Goal: Task Accomplishment & Management: Complete application form

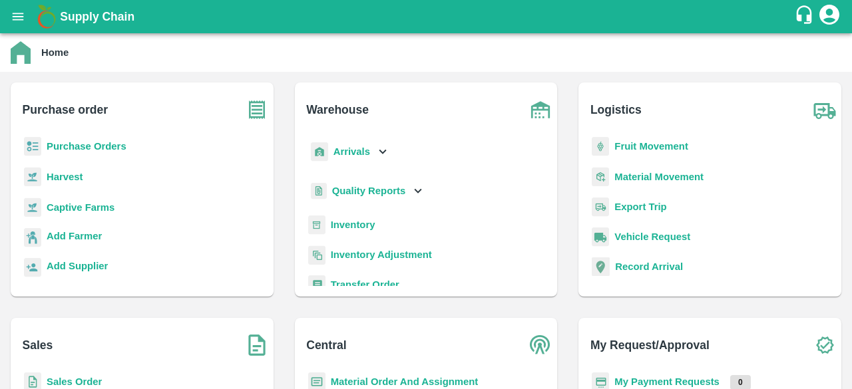
click at [95, 207] on b "Captive Farms" at bounding box center [81, 207] width 68 height 11
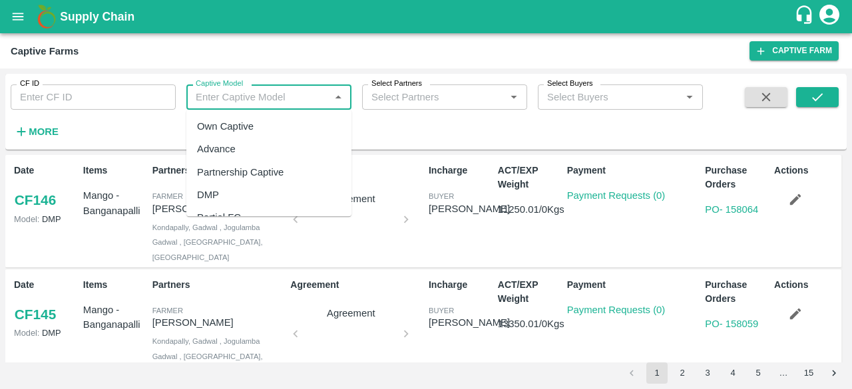
click at [223, 92] on input "Captive Model" at bounding box center [257, 97] width 135 height 17
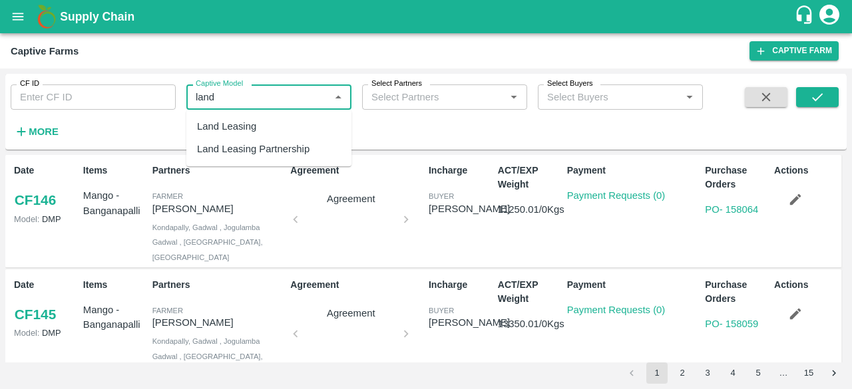
click at [241, 128] on div "Land Leasing" at bounding box center [226, 126] width 59 height 15
type input "Land Leasing"
click at [819, 97] on icon "submit" at bounding box center [817, 97] width 11 height 8
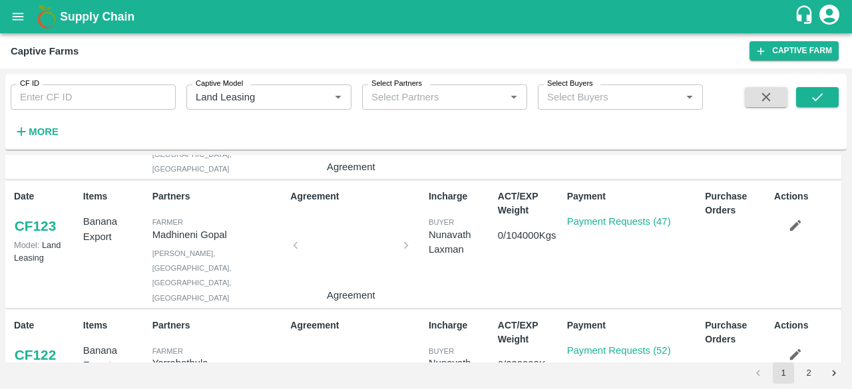
scroll to position [491, 0]
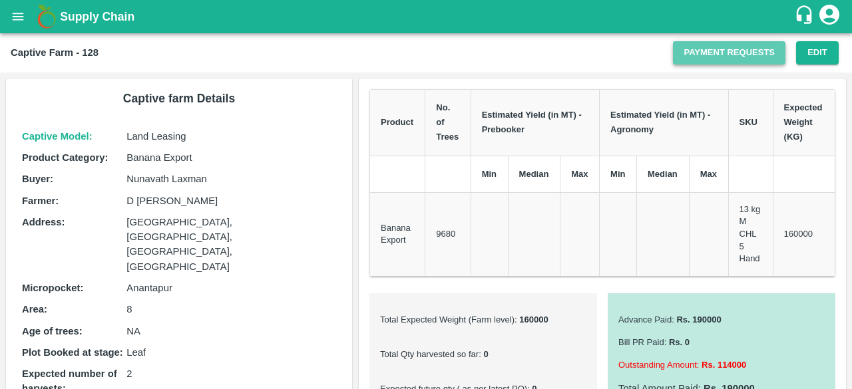
click at [675, 53] on link "Payment Requests" at bounding box center [729, 52] width 112 height 23
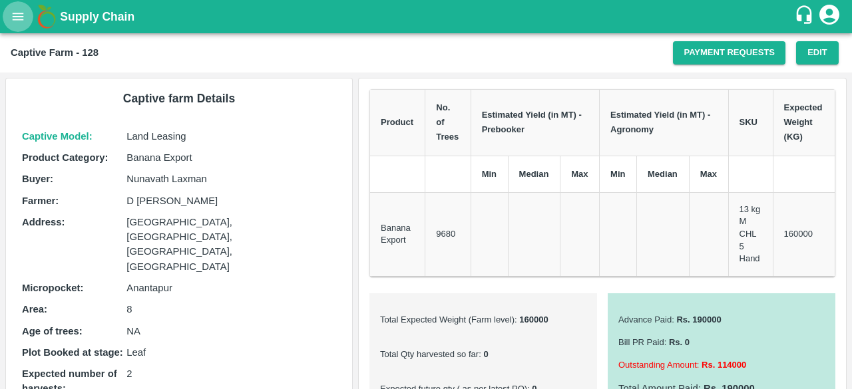
click at [5, 18] on button "open drawer" at bounding box center [18, 16] width 31 height 31
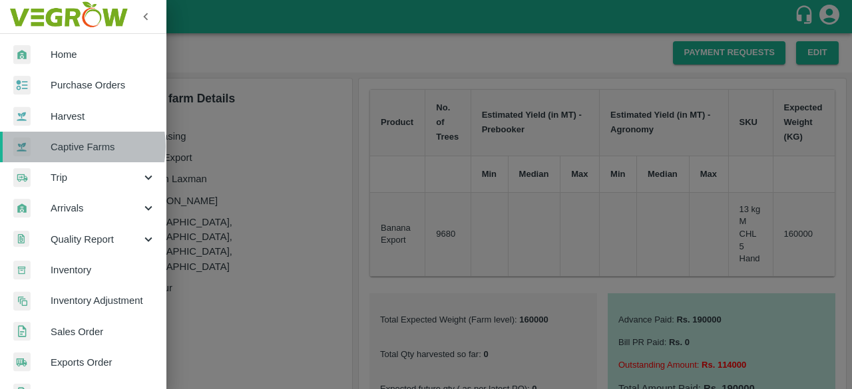
click at [75, 146] on span "Captive Farms" at bounding box center [103, 147] width 105 height 15
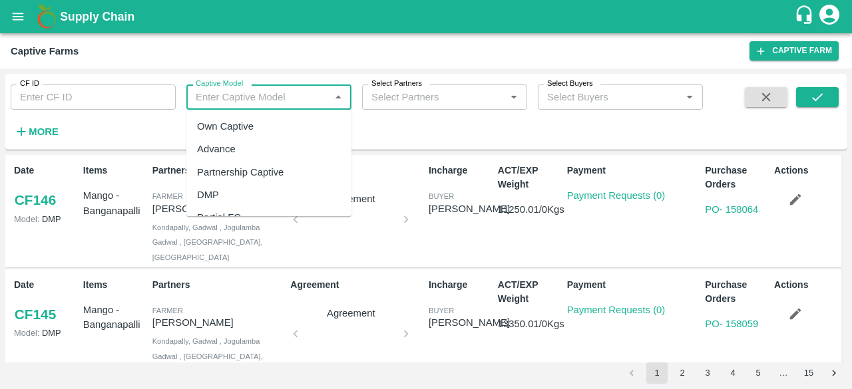
click at [262, 93] on input "Captive Model" at bounding box center [257, 97] width 135 height 17
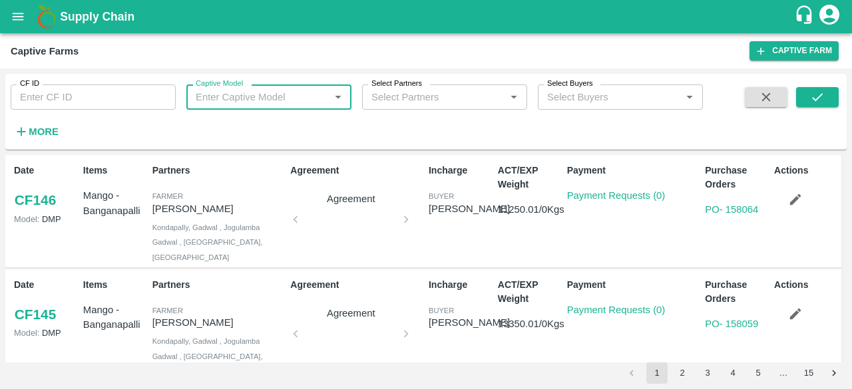
click at [262, 93] on input "Captive Model" at bounding box center [257, 97] width 135 height 17
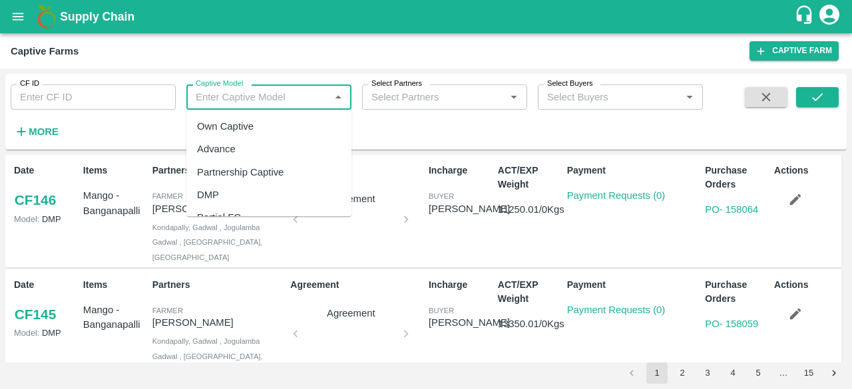
click at [262, 93] on input "Captive Model" at bounding box center [257, 97] width 135 height 17
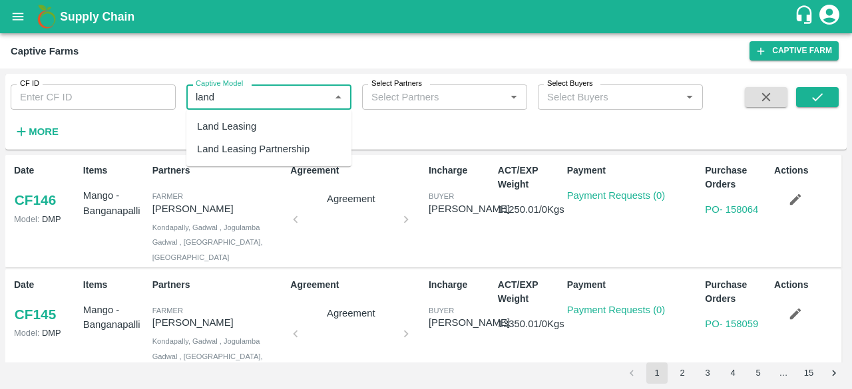
click at [246, 134] on div "Land Leasing" at bounding box center [226, 126] width 59 height 15
type input "Land Leasing"
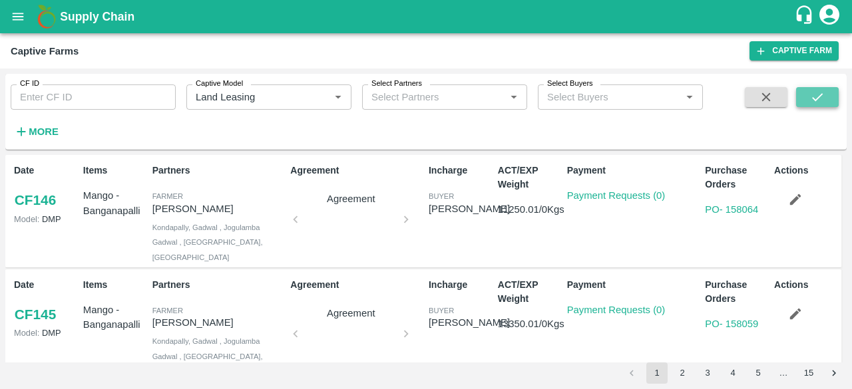
click at [820, 96] on icon "submit" at bounding box center [817, 97] width 11 height 8
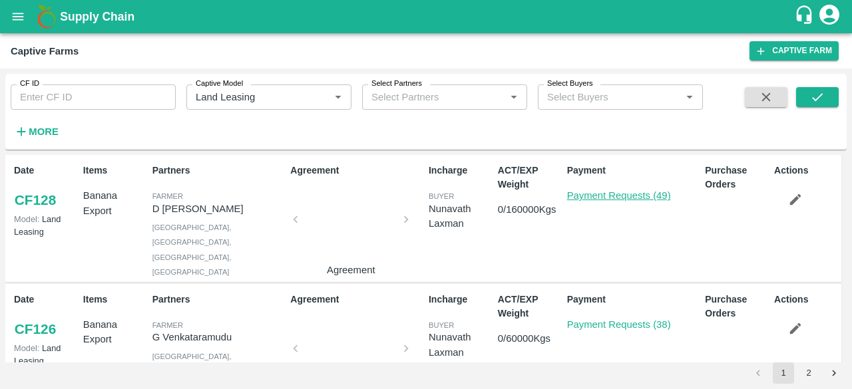
click at [610, 199] on link "Payment Requests (49)" at bounding box center [619, 195] width 104 height 11
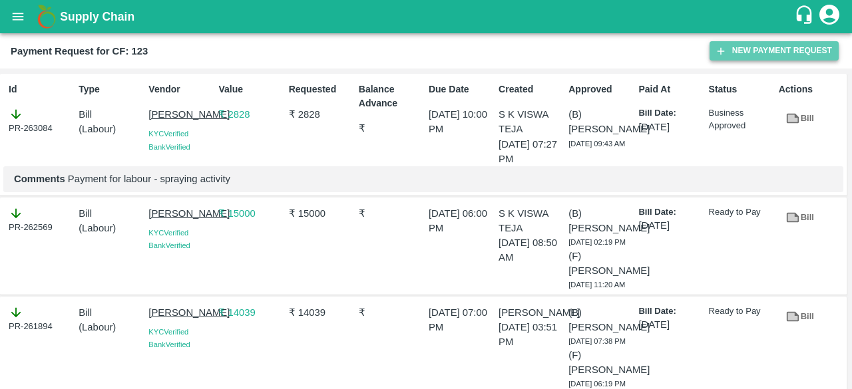
click at [762, 50] on button "New Payment Request" at bounding box center [773, 50] width 129 height 19
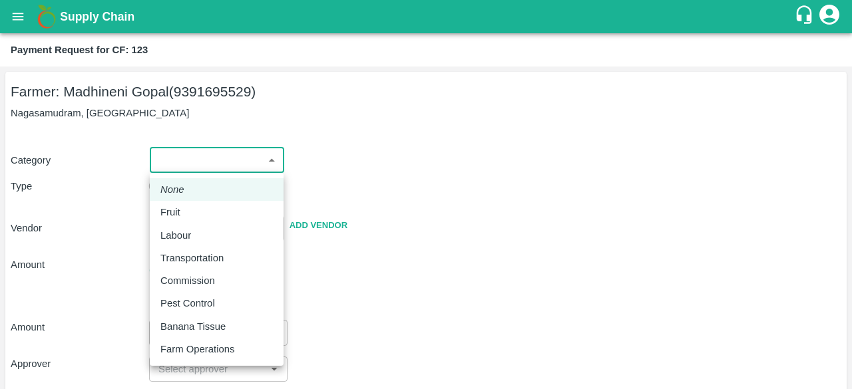
click at [266, 167] on body "Supply Chain Payment Request for CF: 123 Farmer: Madhineni Gopal (9391695529) N…" at bounding box center [426, 194] width 852 height 389
click at [191, 301] on p "Pest Control" at bounding box center [187, 303] width 55 height 15
type input "21"
radio input "false"
radio input "true"
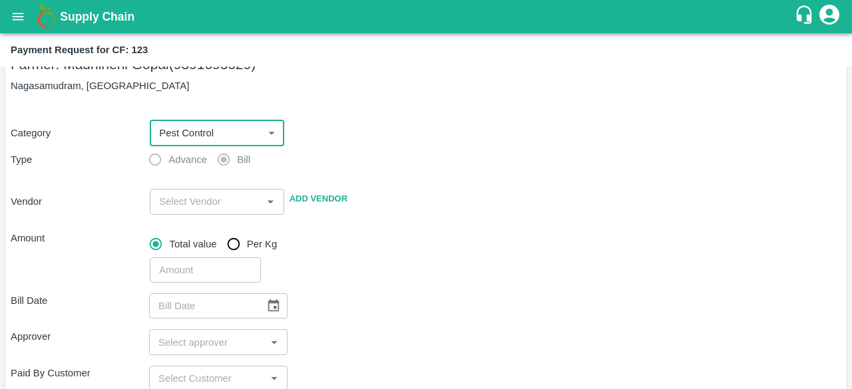
scroll to position [31, 0]
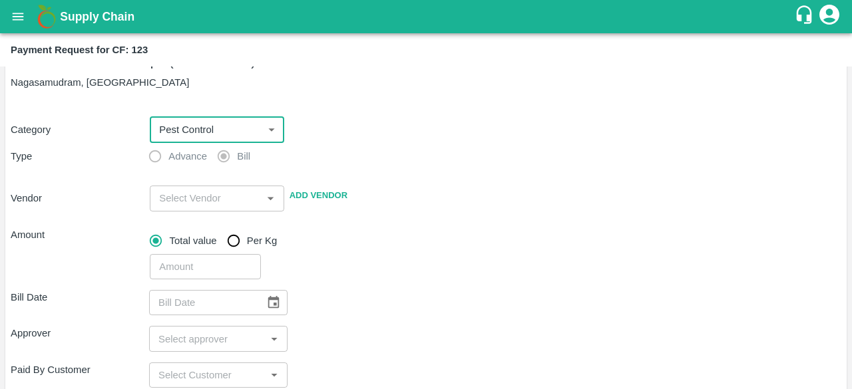
click at [220, 187] on div "​" at bounding box center [217, 198] width 134 height 25
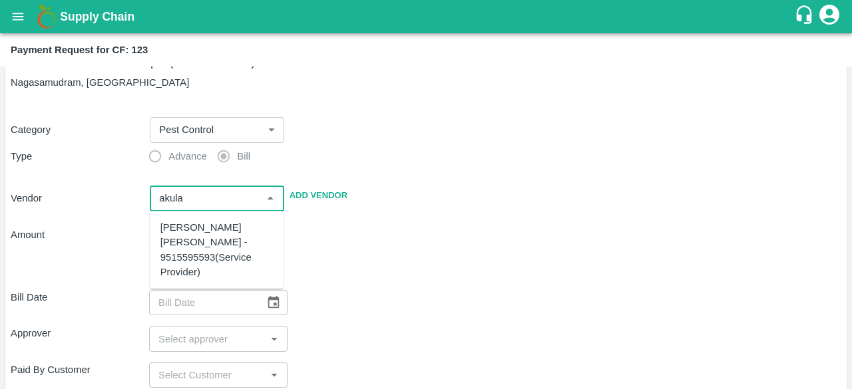
click at [201, 240] on div "AKULA SANTHOSH KUMAR - 9515595593(Service Provider)" at bounding box center [216, 249] width 112 height 59
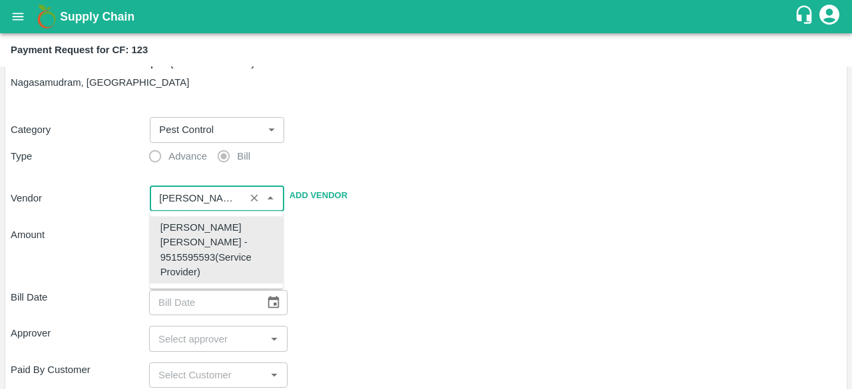
click at [201, 240] on div "AKULA SANTHOSH KUMAR - 9515595593(Service Provider)" at bounding box center [216, 249] width 112 height 59
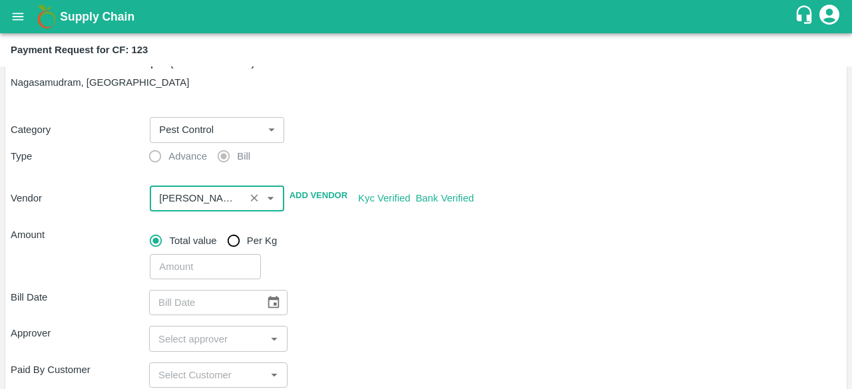
type input "AKULA SANTHOSH KUMAR - 9515595593(Service Provider)"
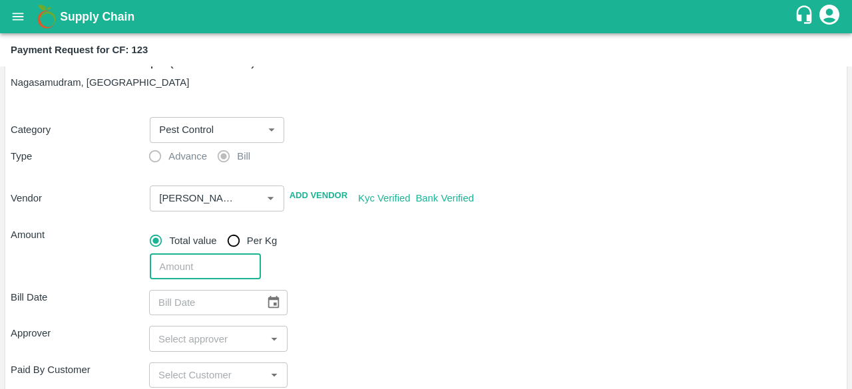
click at [190, 266] on input "number" at bounding box center [205, 266] width 110 height 25
type input "2000"
click at [272, 304] on icon "Choose date" at bounding box center [273, 303] width 15 height 15
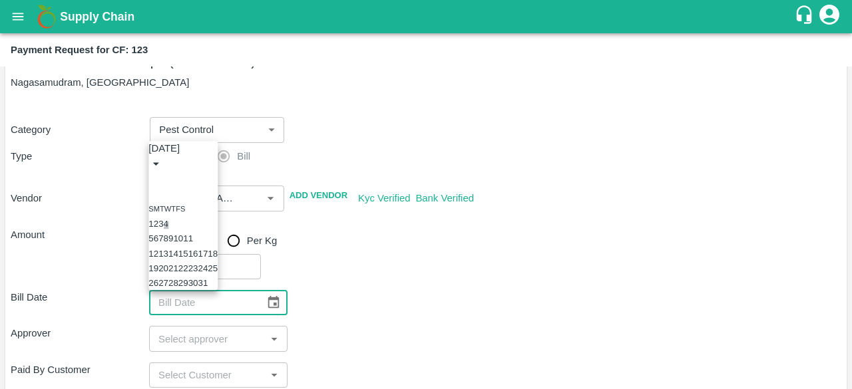
click at [168, 220] on button "4" at bounding box center [166, 225] width 5 height 10
type input "04/10/2025"
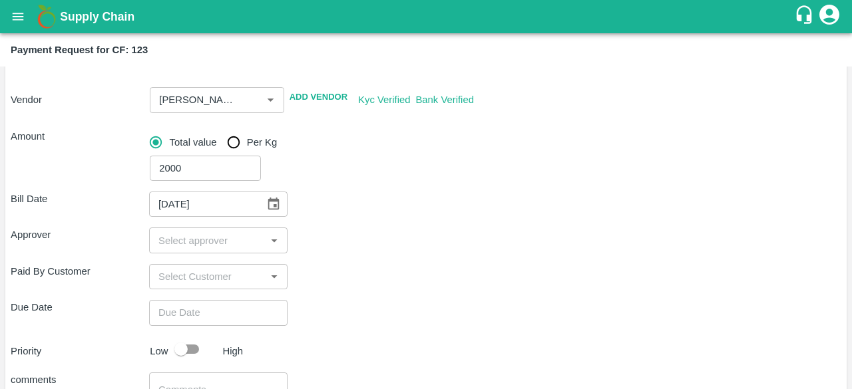
scroll to position [153, 0]
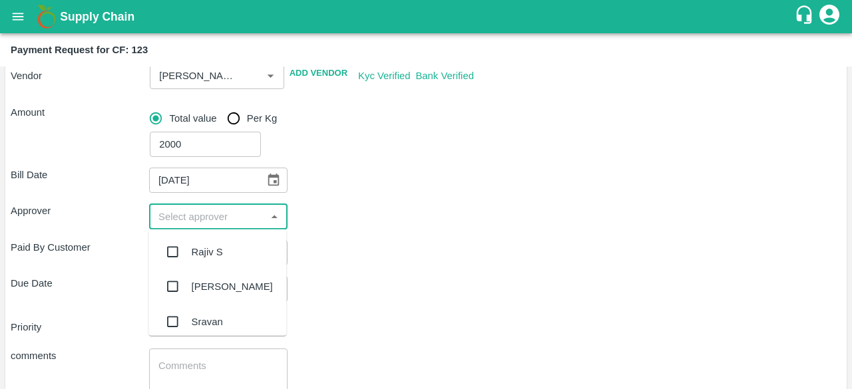
click at [249, 218] on input "input" at bounding box center [207, 216] width 108 height 17
type input "kira"
click at [172, 254] on input "checkbox" at bounding box center [172, 252] width 27 height 27
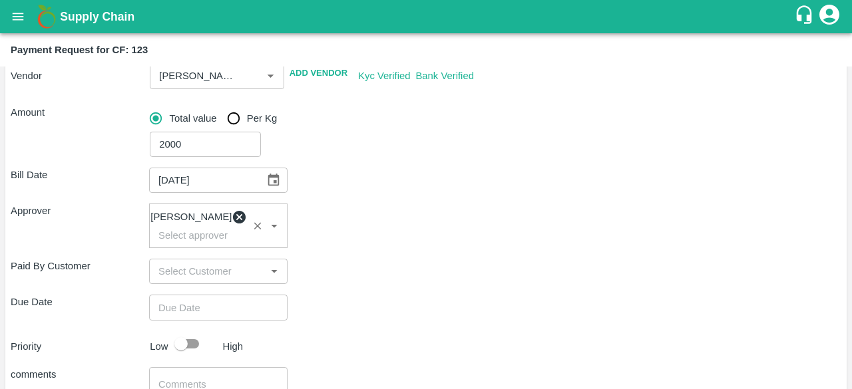
type input "DD/MM/YYYY hh:mm aa"
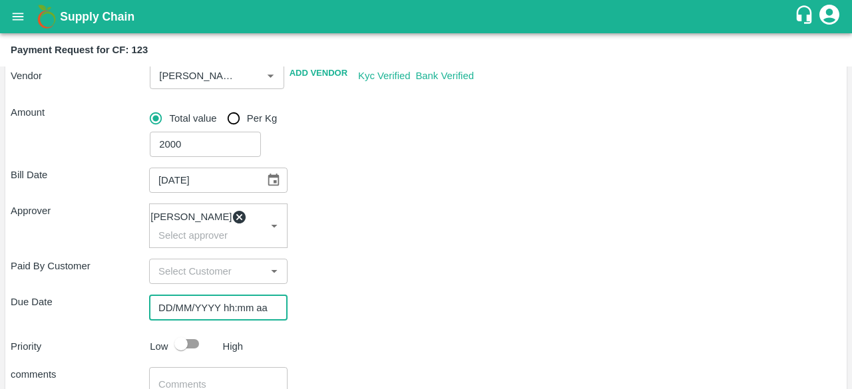
click at [206, 313] on input "DD/MM/YYYY hh:mm aa" at bounding box center [213, 307] width 129 height 25
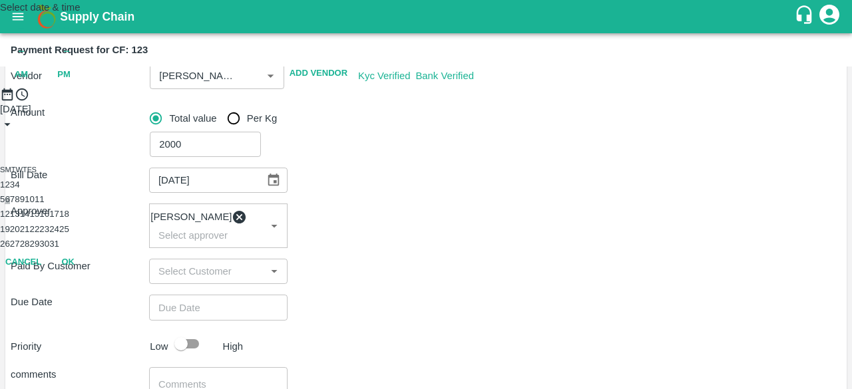
click at [9, 204] on button "6" at bounding box center [7, 199] width 5 height 10
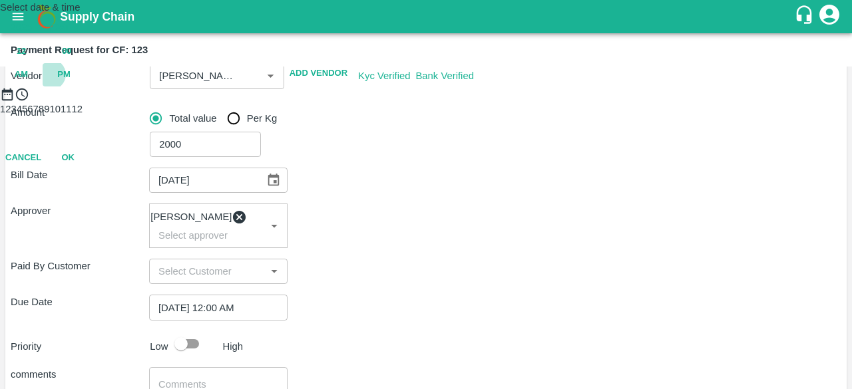
click at [71, 83] on span "PM" at bounding box center [63, 74] width 13 height 15
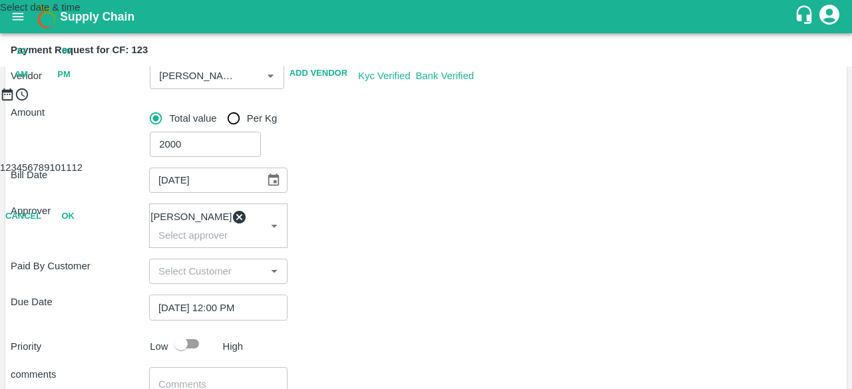
click at [458, 102] on div at bounding box center [426, 102] width 852 height 0
type input "06/10/2025 05:00 PM"
click at [89, 228] on button "OK" at bounding box center [68, 216] width 43 height 23
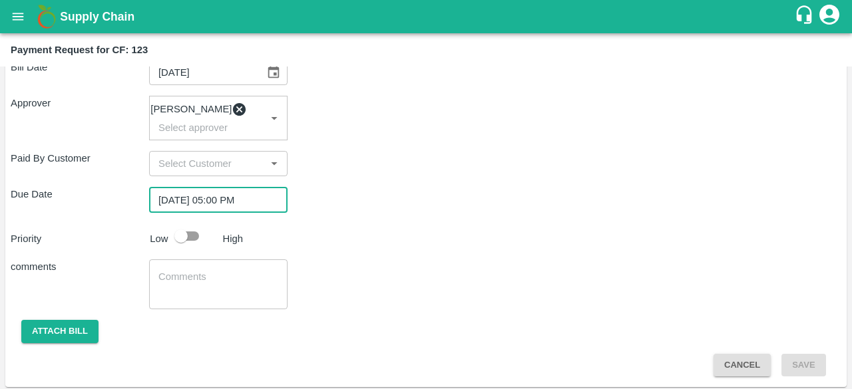
scroll to position [266, 0]
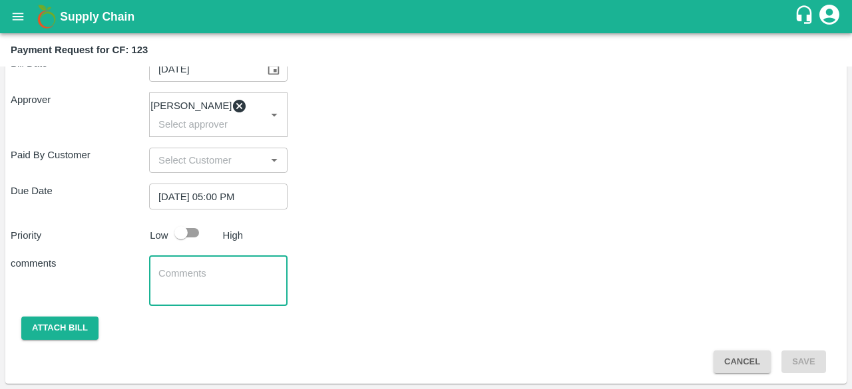
click at [277, 287] on textarea at bounding box center [218, 281] width 120 height 28
type textarea "Purchase of phosphoric acid"
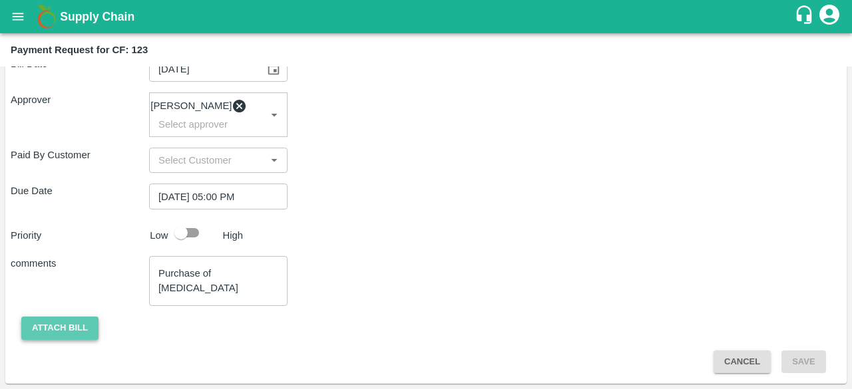
click at [63, 336] on button "Attach bill" at bounding box center [59, 328] width 77 height 23
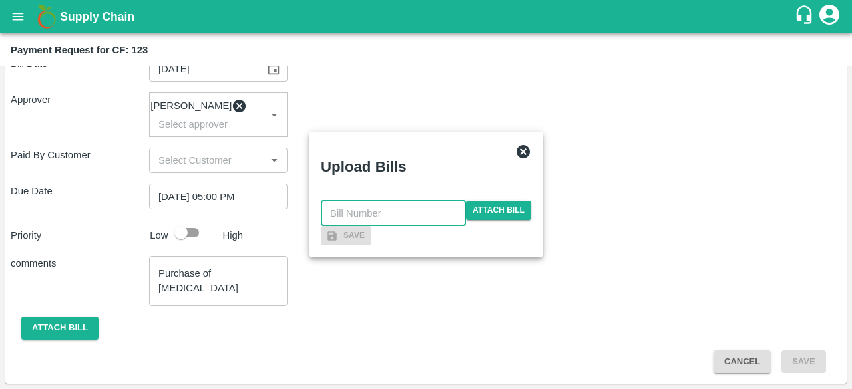
click at [375, 201] on input "text" at bounding box center [393, 213] width 145 height 25
type input "8"
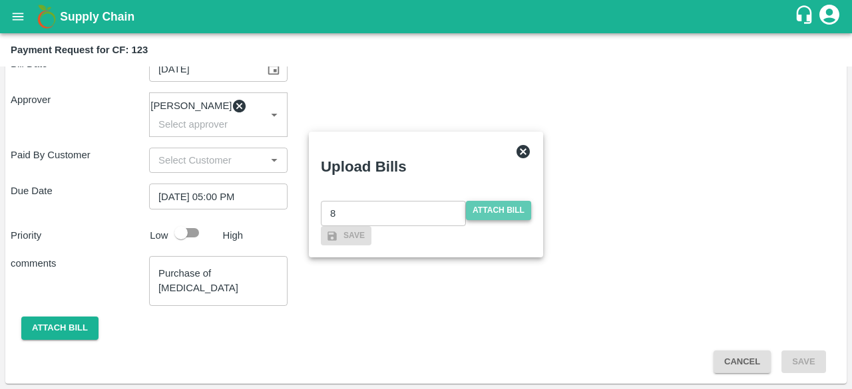
click at [517, 201] on span "Attach bill" at bounding box center [498, 210] width 65 height 19
click at [0, 0] on input "Attach bill" at bounding box center [0, 0] width 0 height 0
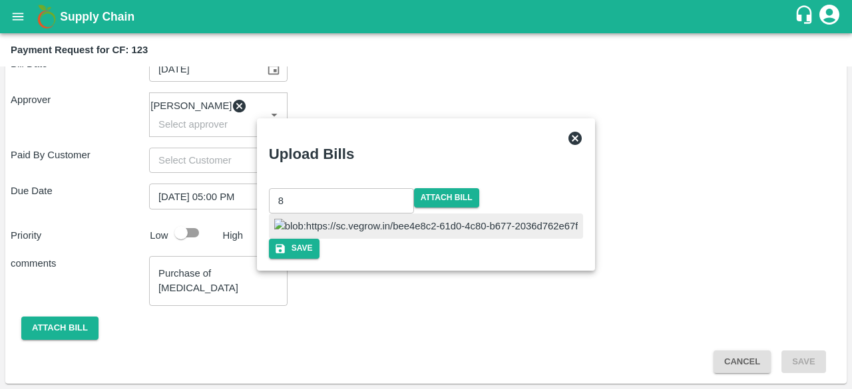
click at [377, 219] on img at bounding box center [426, 226] width 304 height 15
click at [319, 258] on button "Save" at bounding box center [294, 248] width 51 height 19
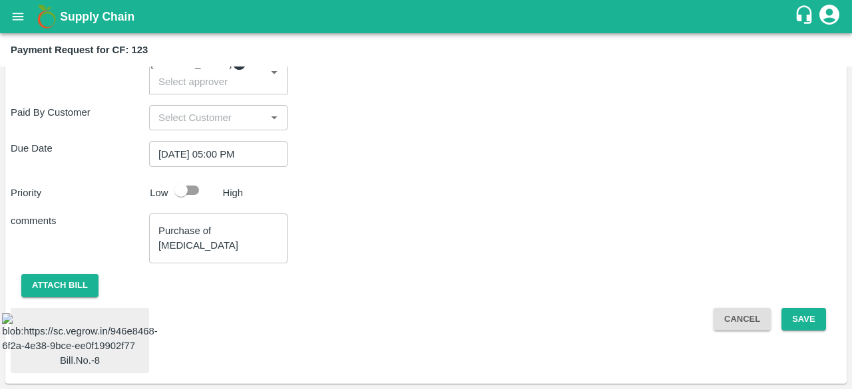
scroll to position [320, 0]
click at [797, 312] on button "Save" at bounding box center [803, 319] width 44 height 23
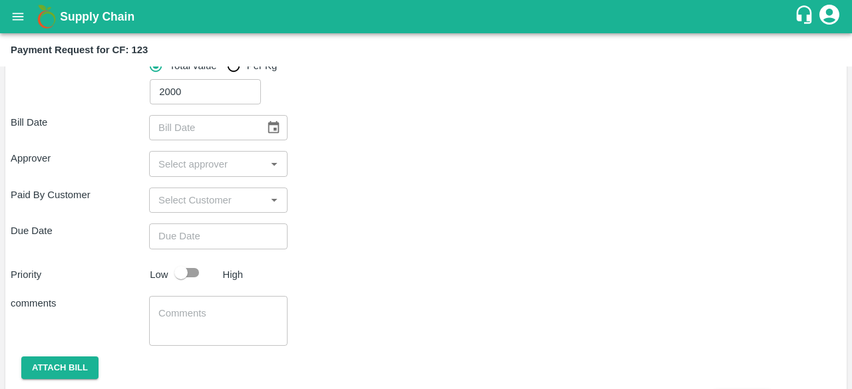
scroll to position [245, 0]
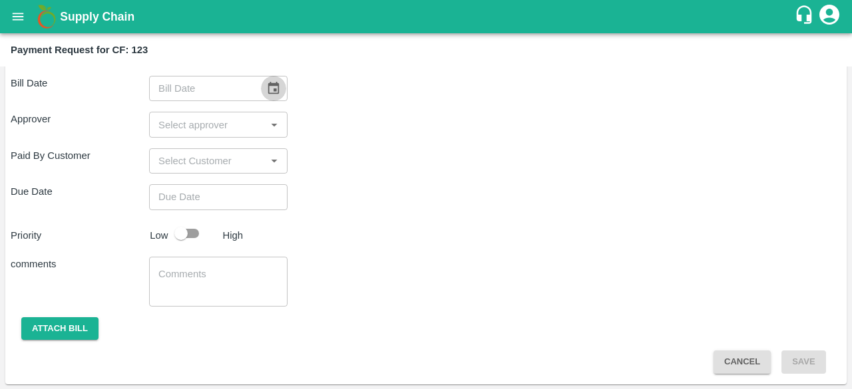
click at [274, 91] on icon "Choose date" at bounding box center [273, 88] width 11 height 13
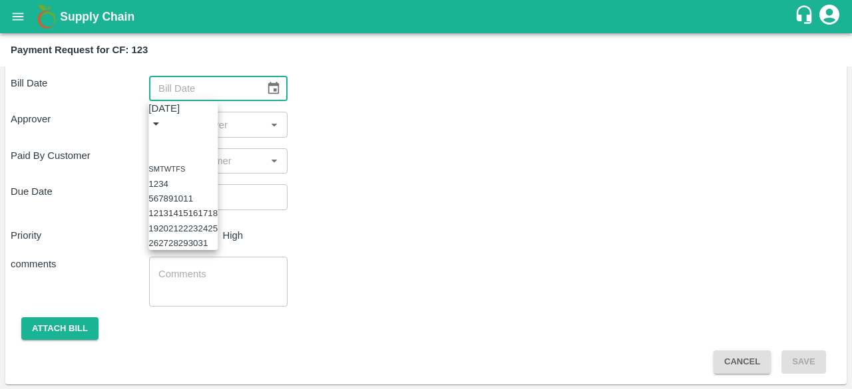
click at [168, 179] on button "4" at bounding box center [166, 184] width 5 height 10
type input "04/10/2025"
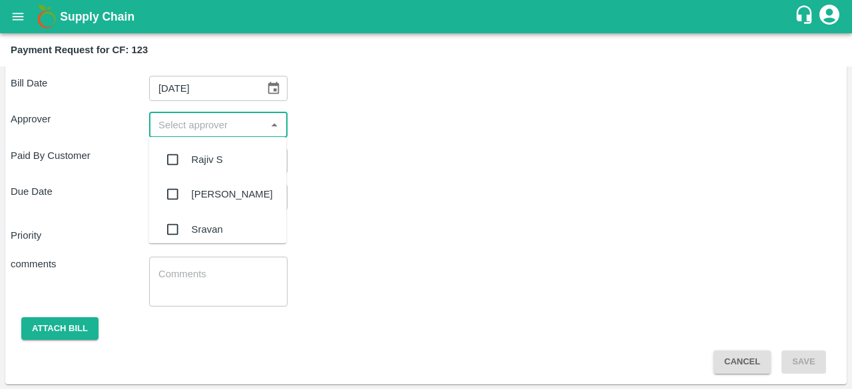
click at [235, 128] on input "input" at bounding box center [207, 124] width 108 height 17
type input "kira"
click at [170, 158] on input "checkbox" at bounding box center [172, 159] width 27 height 27
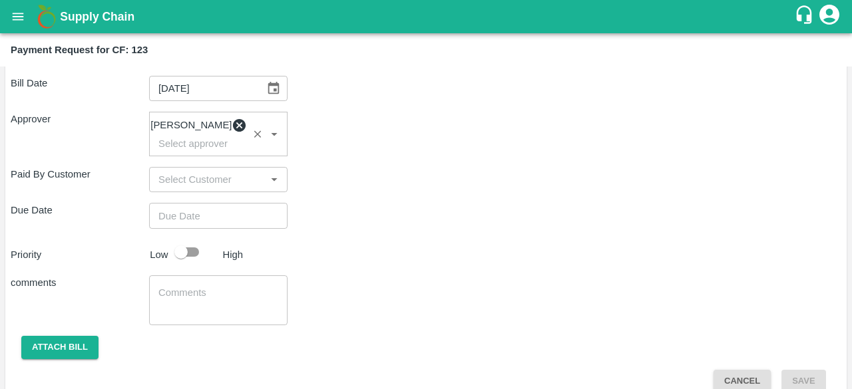
type input "DD/MM/YYYY hh:mm aa"
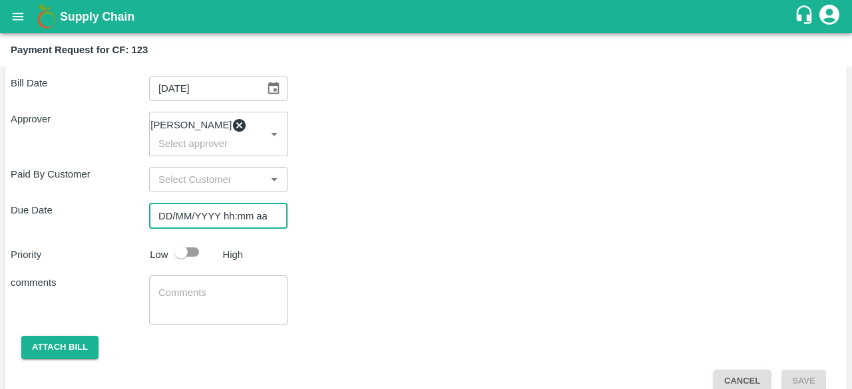
click at [187, 218] on input "DD/MM/YYYY hh:mm aa" at bounding box center [213, 215] width 129 height 25
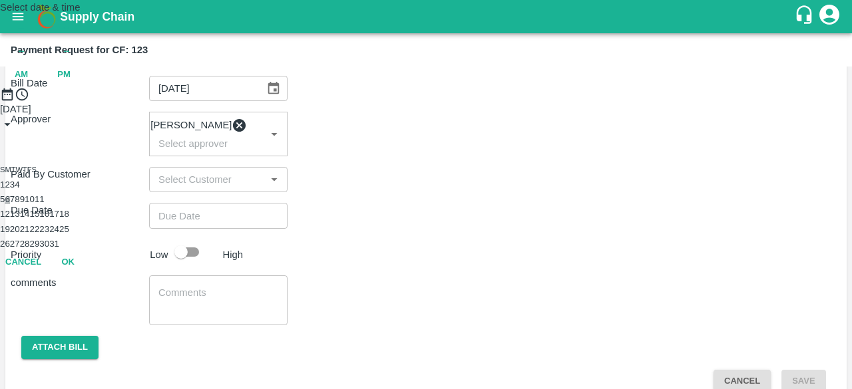
click at [9, 204] on button "6" at bounding box center [7, 199] width 5 height 10
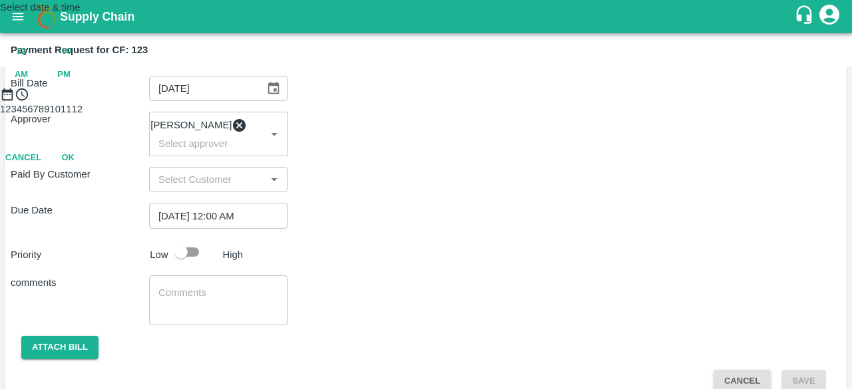
click at [504, 87] on div "12 : 00 AM PM" at bounding box center [426, 63] width 852 height 47
click at [71, 83] on span "PM" at bounding box center [63, 74] width 13 height 15
click at [454, 102] on div at bounding box center [426, 102] width 852 height 0
type input "06/10/2025 05:00 PM"
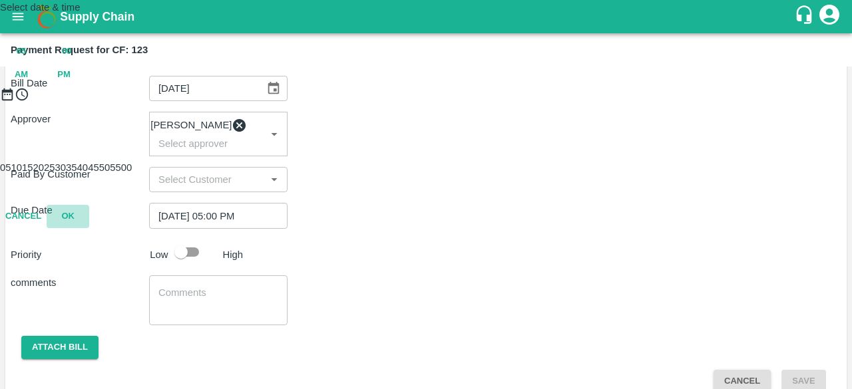
click at [89, 228] on button "OK" at bounding box center [68, 216] width 43 height 23
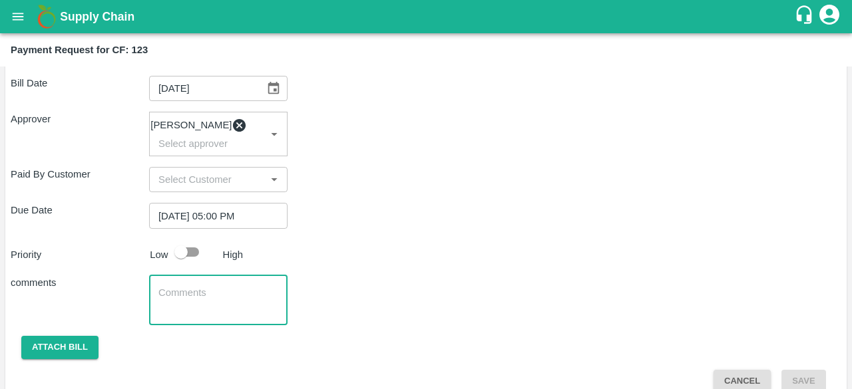
click at [238, 312] on textarea at bounding box center [218, 300] width 120 height 28
type textarea "Purchase of phosphoric aci"
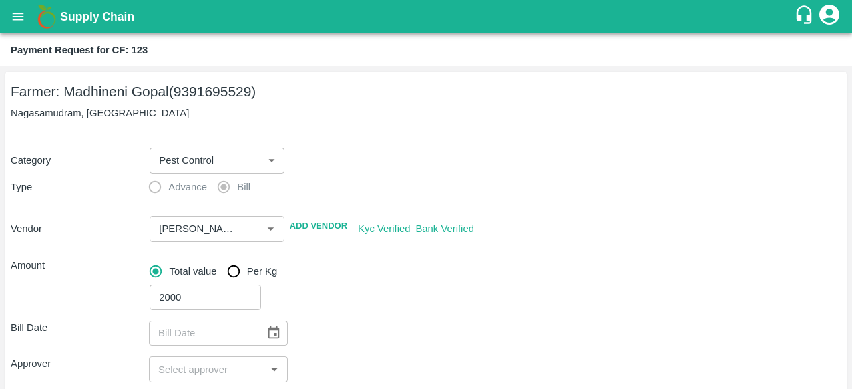
scroll to position [104, 0]
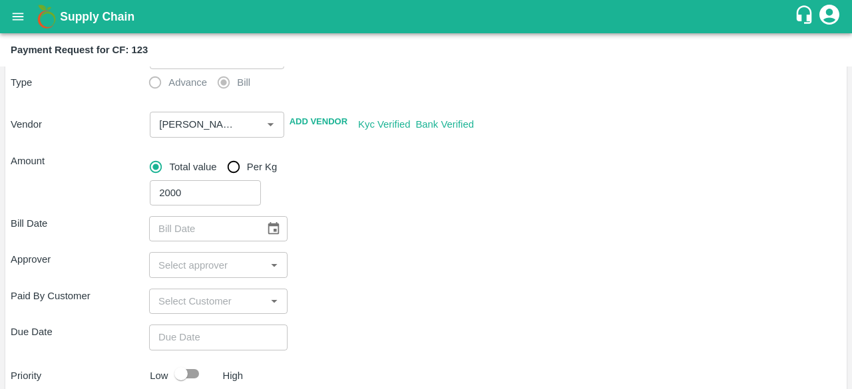
type textarea "d"
click at [269, 226] on icon "Choose date" at bounding box center [273, 229] width 15 height 15
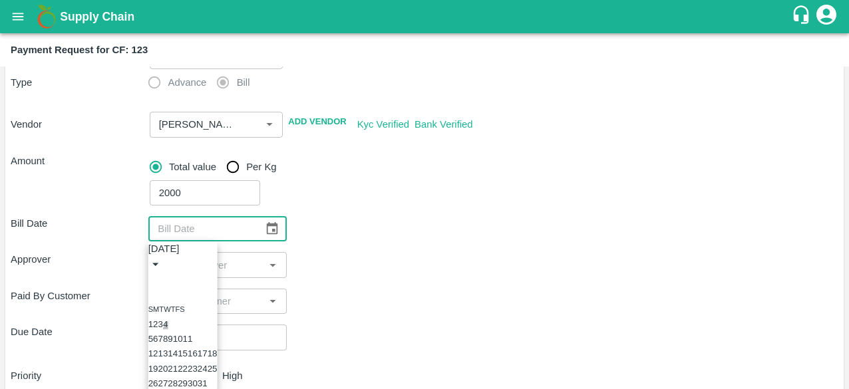
click at [168, 319] on button "4" at bounding box center [165, 324] width 5 height 10
type input "04/10/2025"
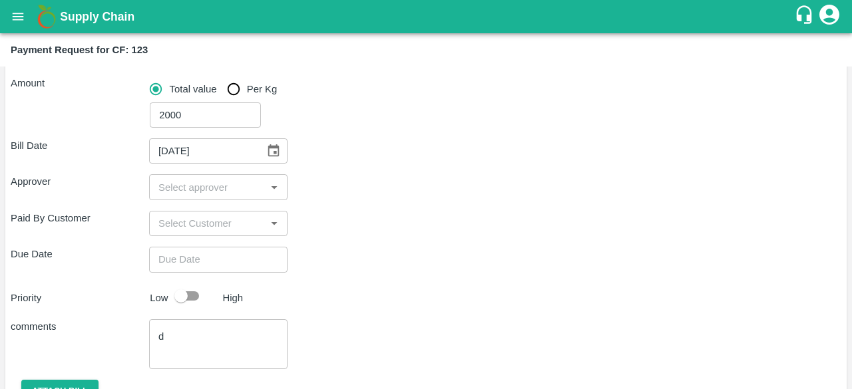
scroll to position [200, 0]
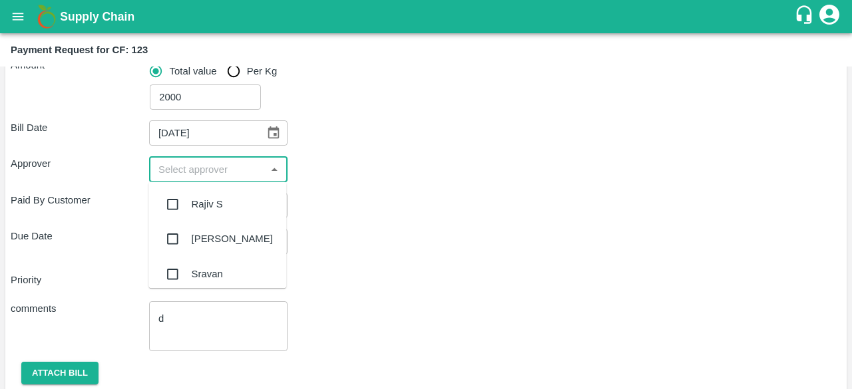
click at [210, 177] on input "input" at bounding box center [207, 168] width 108 height 17
type input "kira"
click at [178, 204] on input "checkbox" at bounding box center [172, 204] width 27 height 27
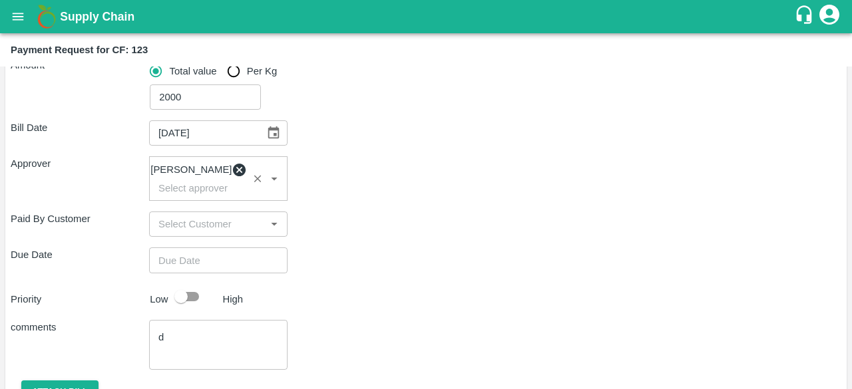
type input "DD/MM/YYYY hh:mm aa"
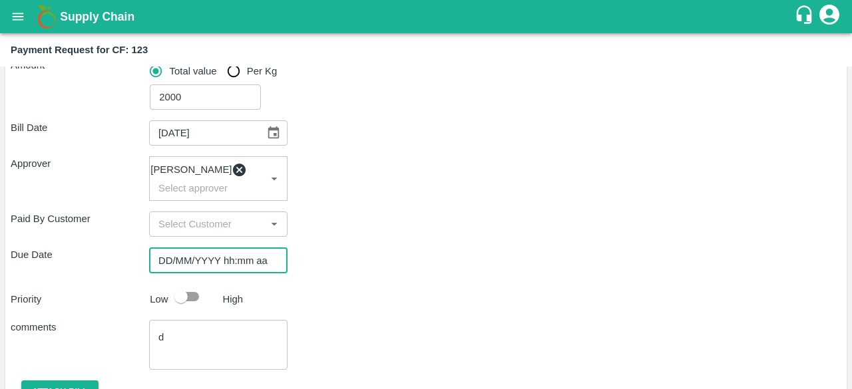
click at [194, 264] on input "DD/MM/YYYY hh:mm aa" at bounding box center [213, 260] width 129 height 25
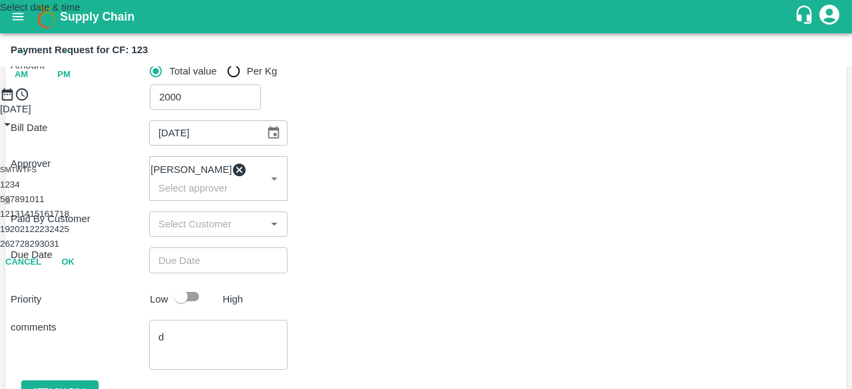
click at [9, 204] on button "6" at bounding box center [7, 199] width 5 height 10
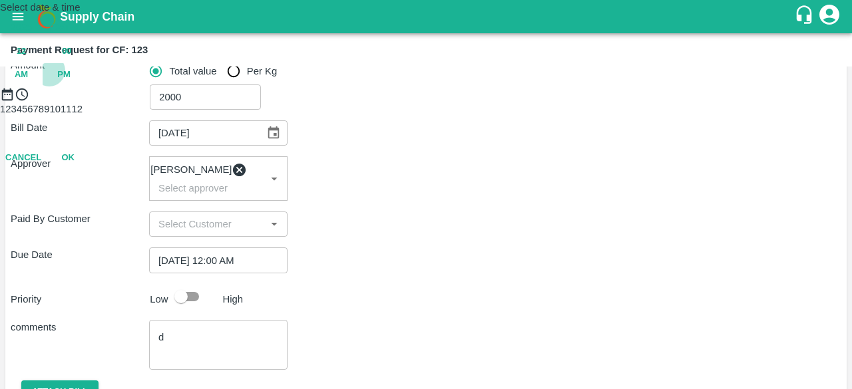
click at [71, 83] on span "PM" at bounding box center [63, 74] width 13 height 15
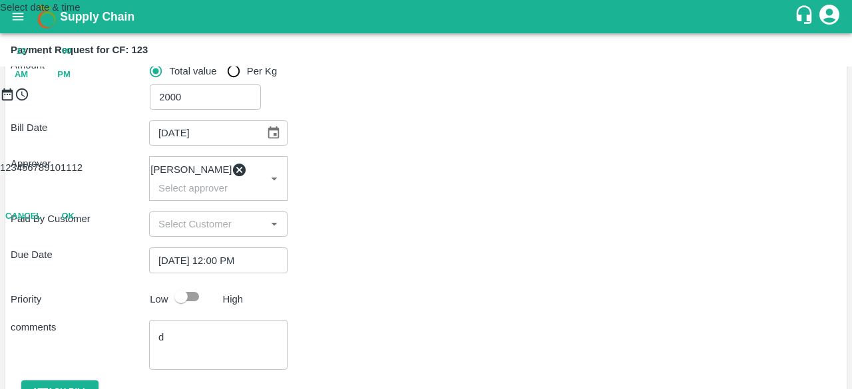
click at [461, 102] on div at bounding box center [426, 102] width 852 height 0
type input "06/10/2025 05:00 PM"
click at [89, 228] on button "OK" at bounding box center [68, 216] width 43 height 23
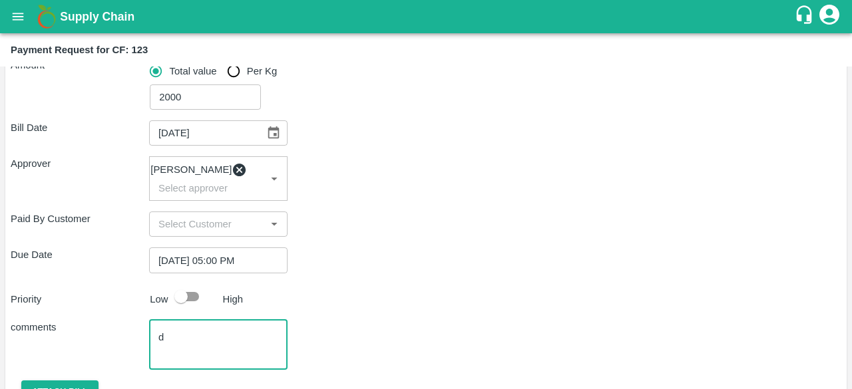
click at [232, 345] on textarea "d" at bounding box center [218, 345] width 120 height 28
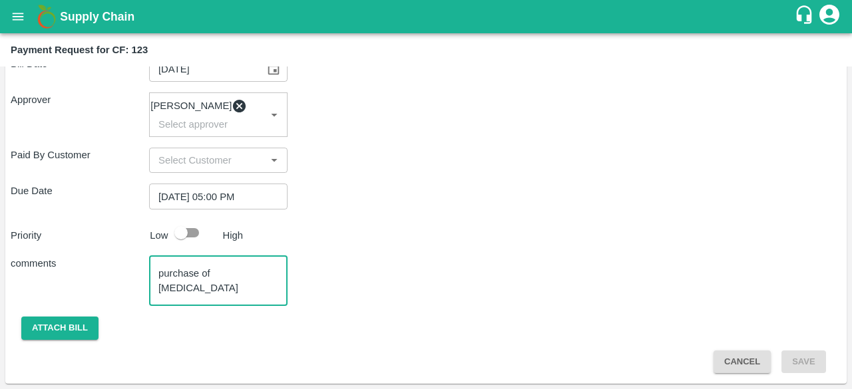
scroll to position [270, 0]
type textarea "purchase of phosphoric acid"
click at [75, 328] on button "Attach bill" at bounding box center [59, 328] width 77 height 23
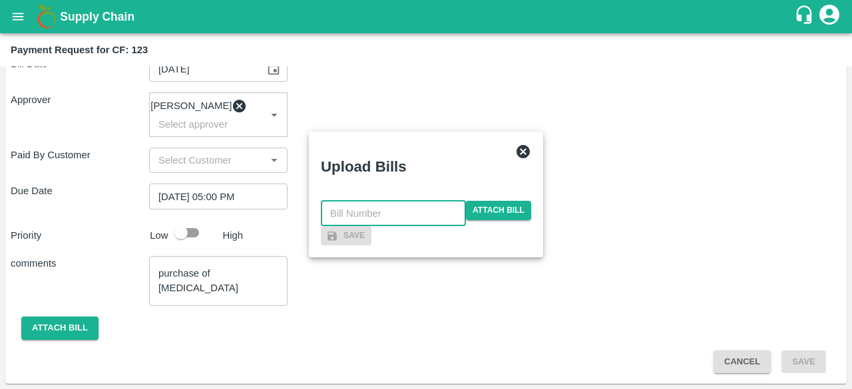
click at [369, 201] on input "text" at bounding box center [393, 213] width 145 height 25
type input "8"
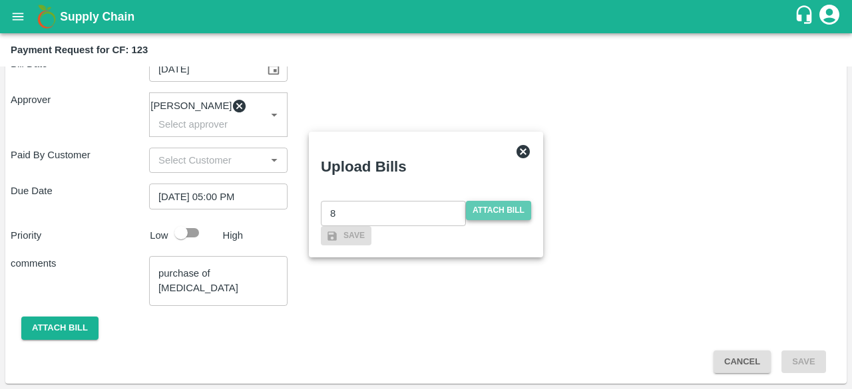
click at [508, 201] on span "Attach bill" at bounding box center [498, 210] width 65 height 19
click at [0, 0] on input "Attach bill" at bounding box center [0, 0] width 0 height 0
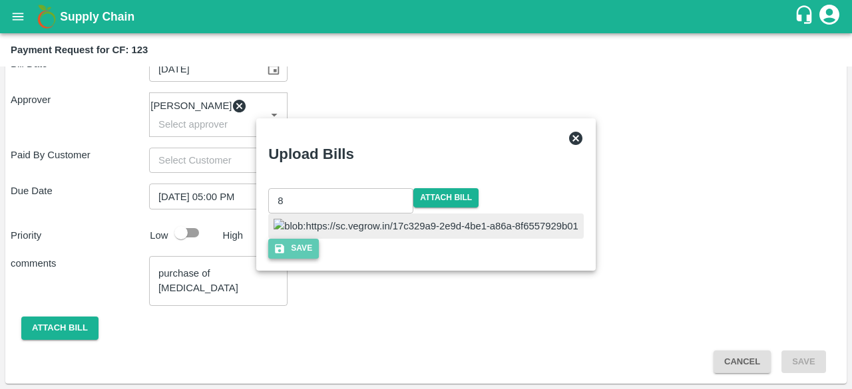
click at [319, 258] on button "Save" at bounding box center [293, 248] width 51 height 19
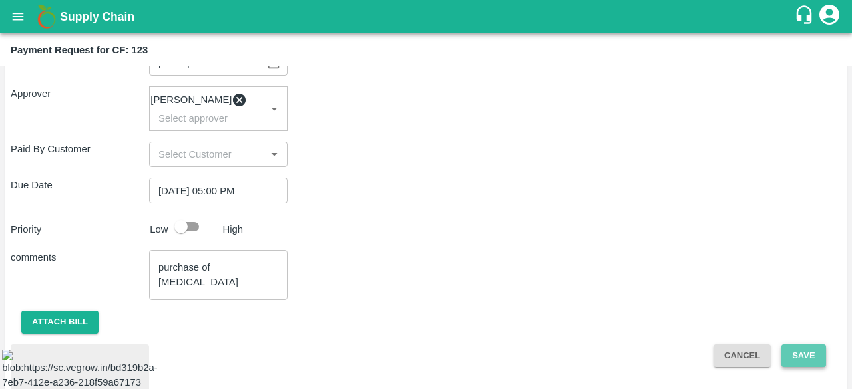
click at [797, 357] on button "Save" at bounding box center [803, 356] width 44 height 23
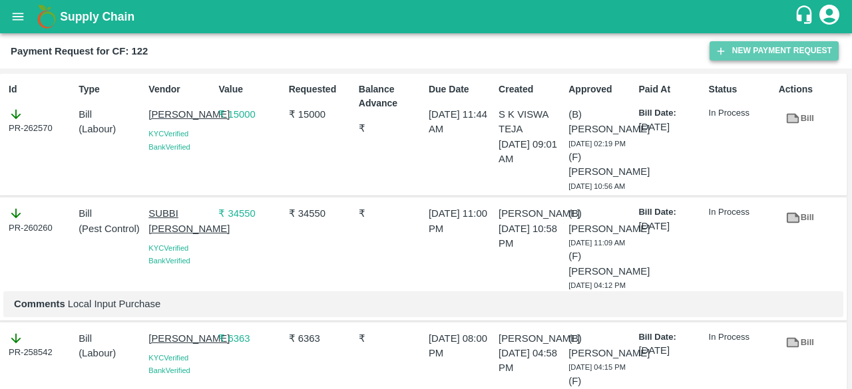
click at [813, 46] on button "New Payment Request" at bounding box center [773, 50] width 129 height 19
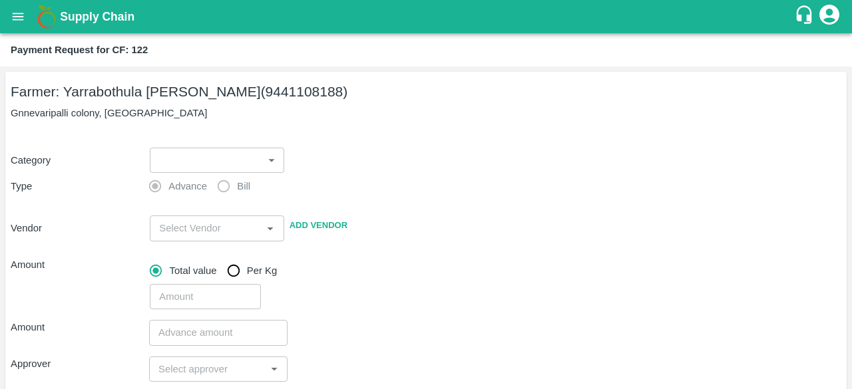
click at [238, 124] on div "Farmer: Yarrabothula Sai Teja Reddy (9441108188) Gnnevaripalli colony, anantapu…" at bounding box center [425, 332] width 841 height 521
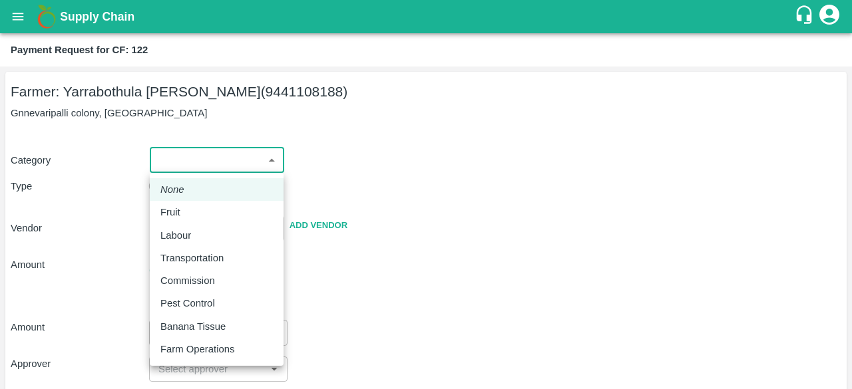
click at [237, 154] on body "Supply Chain Payment Request for CF: 122 Farmer: Yarrabothula Sai Teja Reddy (9…" at bounding box center [426, 194] width 852 height 389
click at [204, 299] on p "Pest Control" at bounding box center [187, 303] width 55 height 15
type input "21"
radio input "false"
radio input "true"
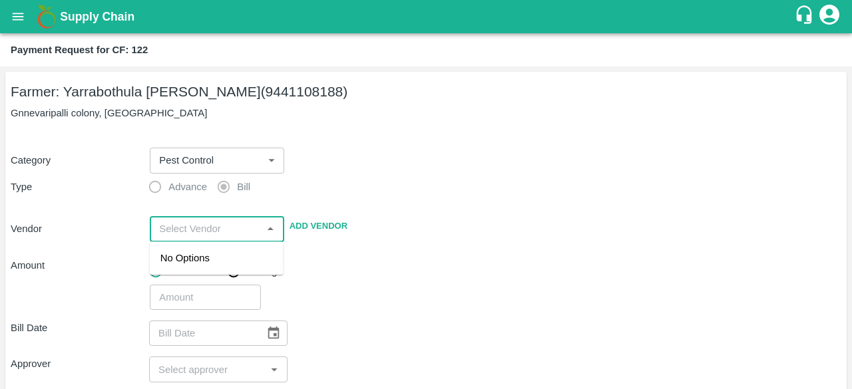
click at [205, 225] on input "input" at bounding box center [206, 228] width 104 height 17
click at [209, 270] on div "AKULA SANTHOSH KUMAR - 9515595593(Service Provider)" at bounding box center [216, 280] width 112 height 59
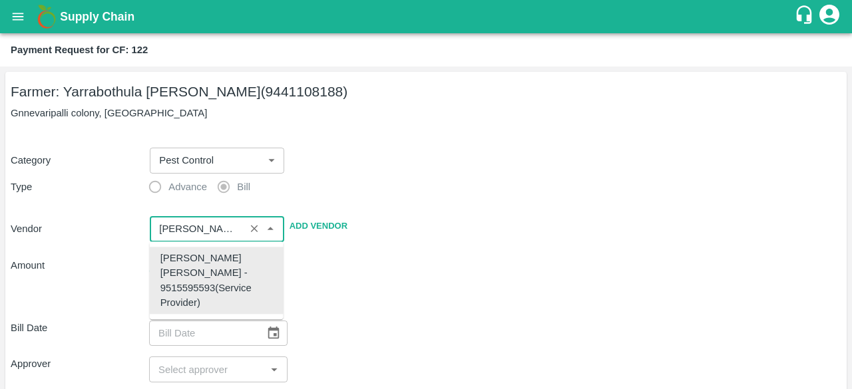
click at [209, 270] on div "AKULA SANTHOSH KUMAR - 9515595593(Service Provider)" at bounding box center [216, 280] width 112 height 59
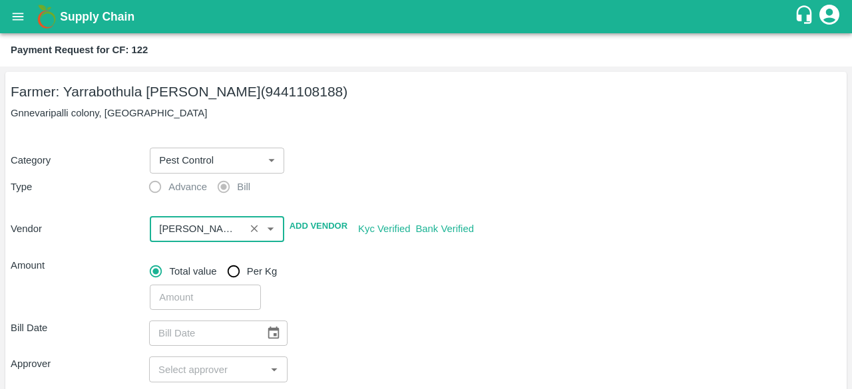
type input "AKULA SANTHOSH KUMAR - 9515595593(Service Provider)"
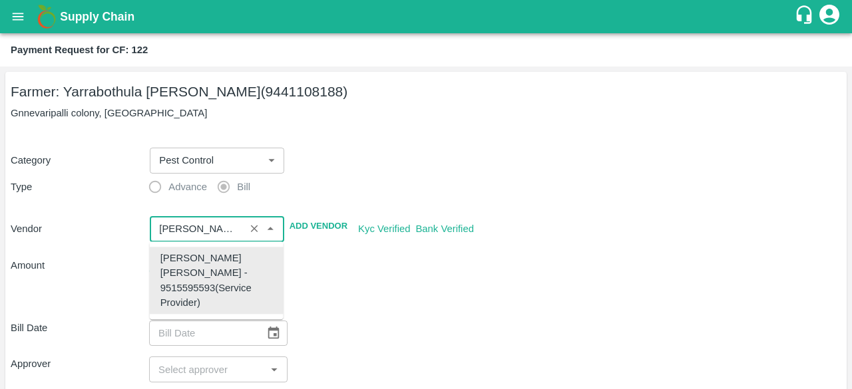
click at [206, 232] on input "input" at bounding box center [197, 228] width 87 height 17
click at [211, 264] on div "AKULA SANTHOSH KUMAR - 9515595593(Service Provider)" at bounding box center [216, 280] width 112 height 59
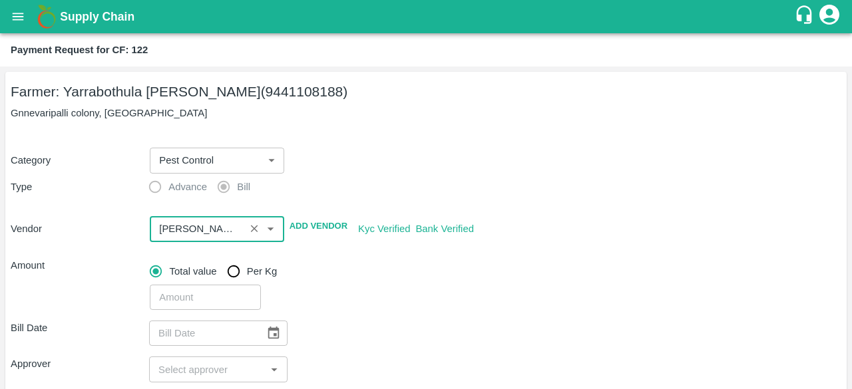
click at [208, 301] on input "number" at bounding box center [205, 297] width 110 height 25
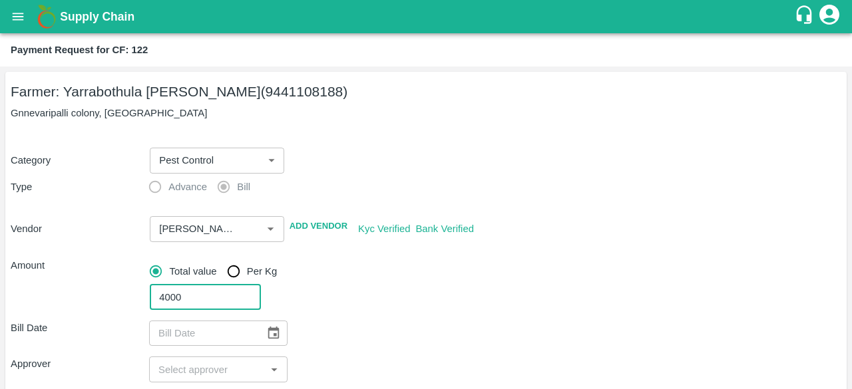
type input "4000"
click at [271, 333] on icon "Choose date" at bounding box center [273, 333] width 15 height 15
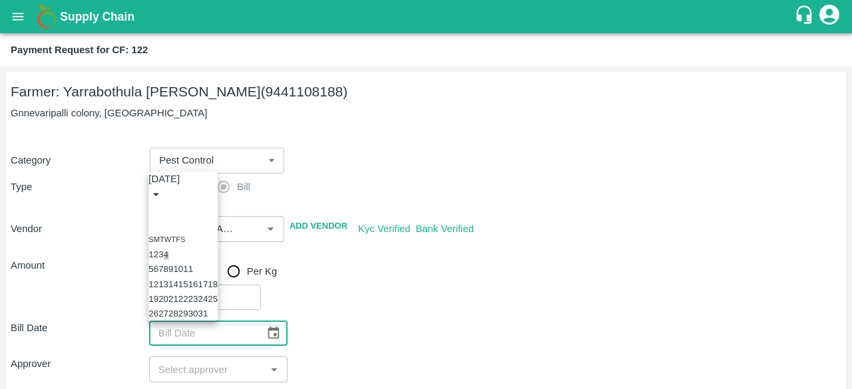
click at [168, 250] on button "4" at bounding box center [166, 255] width 5 height 10
type input "04/10/2025"
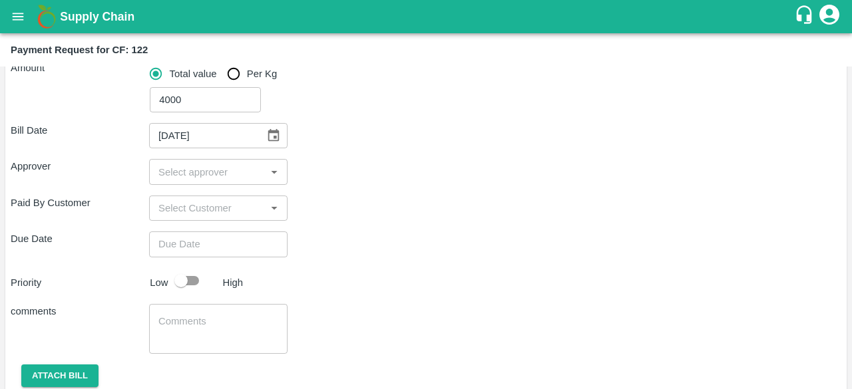
scroll to position [198, 0]
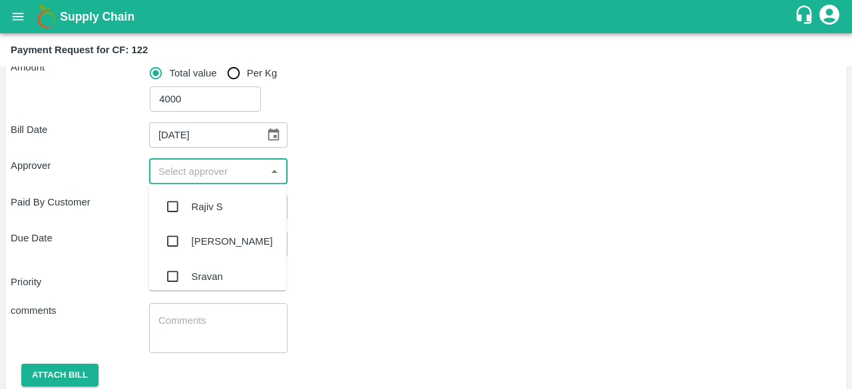
click at [221, 164] on input "input" at bounding box center [207, 170] width 108 height 17
type input "ki"
click at [170, 202] on input "checkbox" at bounding box center [172, 207] width 27 height 27
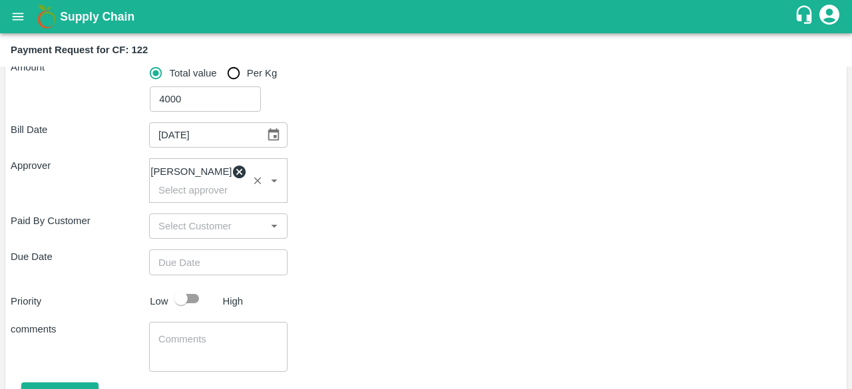
type input "DD/MM/YYYY hh:mm aa"
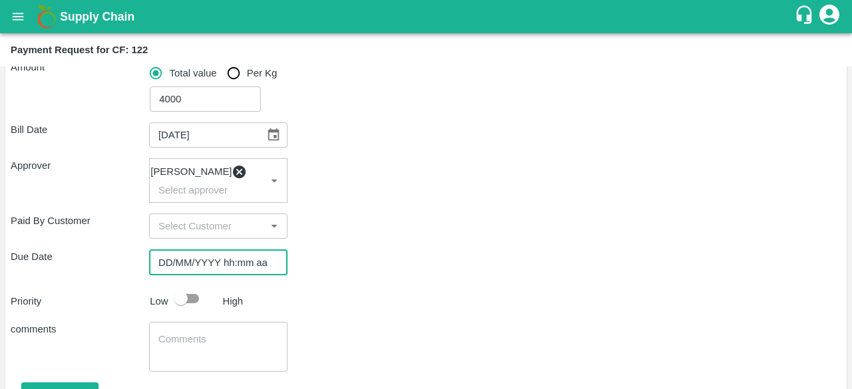
click at [202, 264] on input "DD/MM/YYYY hh:mm aa" at bounding box center [213, 262] width 129 height 25
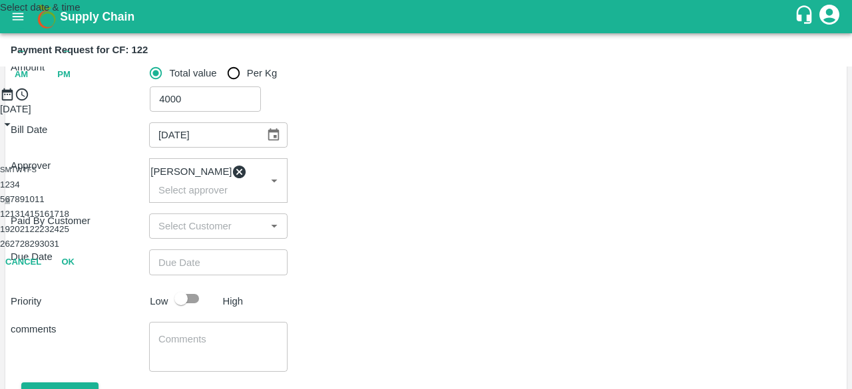
click at [9, 204] on button "6" at bounding box center [7, 199] width 5 height 10
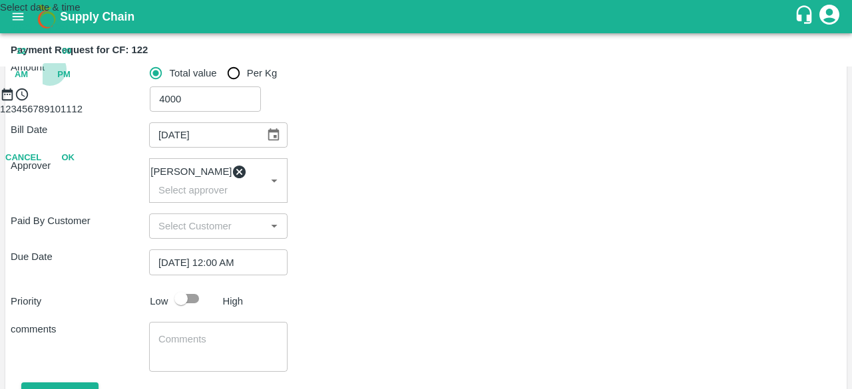
click at [71, 83] on span "PM" at bounding box center [63, 74] width 13 height 15
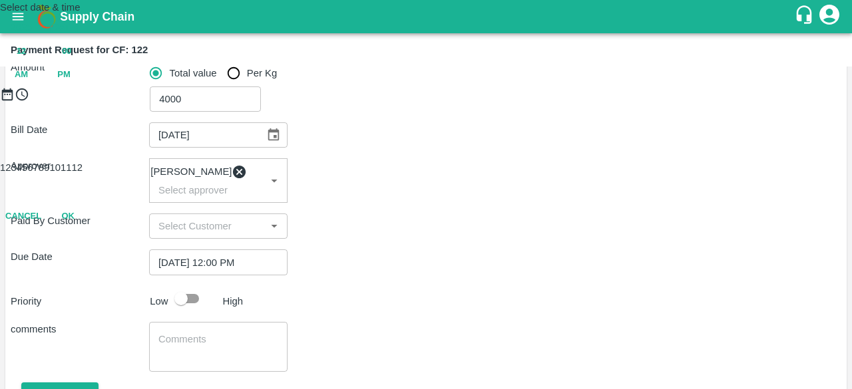
click at [460, 102] on div at bounding box center [426, 102] width 852 height 0
type input "06/10/2025 05:00 PM"
click at [89, 228] on button "OK" at bounding box center [68, 216] width 43 height 23
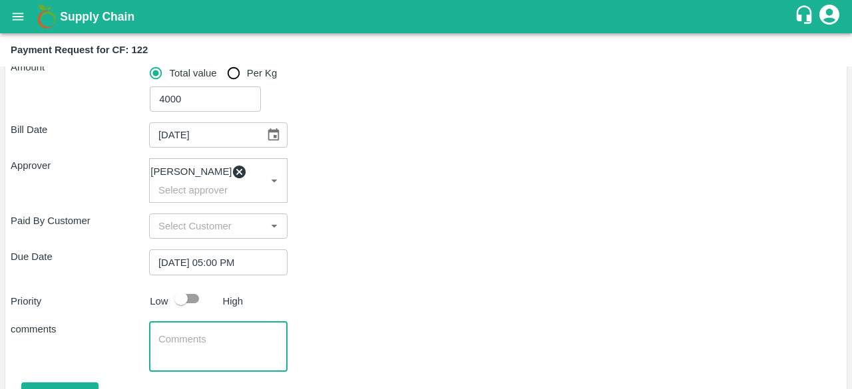
click at [258, 345] on textarea at bounding box center [218, 347] width 120 height 28
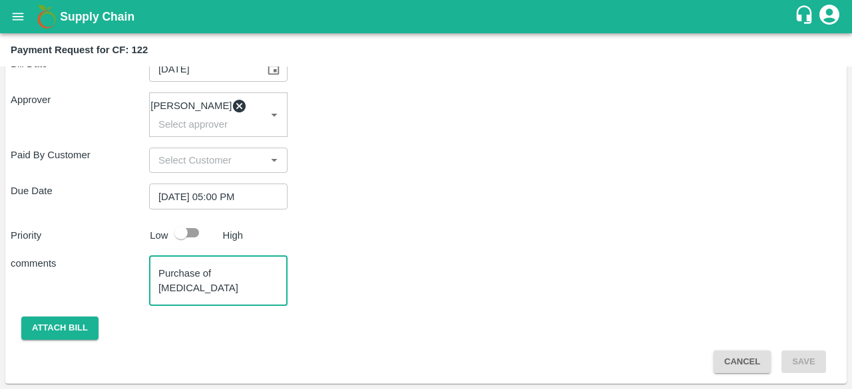
scroll to position [270, 0]
type textarea "Purchase of phosphoric acid"
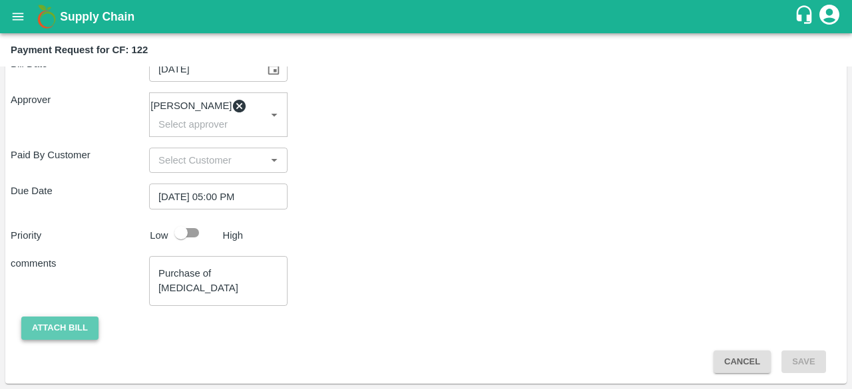
click at [77, 327] on button "Attach bill" at bounding box center [59, 328] width 77 height 23
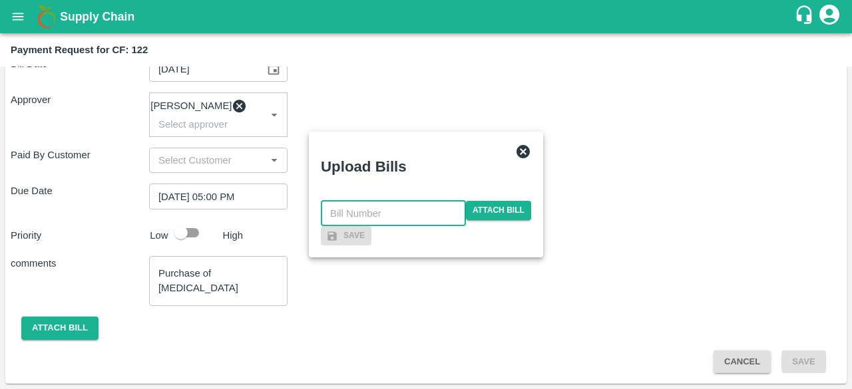
click at [367, 201] on input "text" at bounding box center [393, 213] width 145 height 25
type input "7"
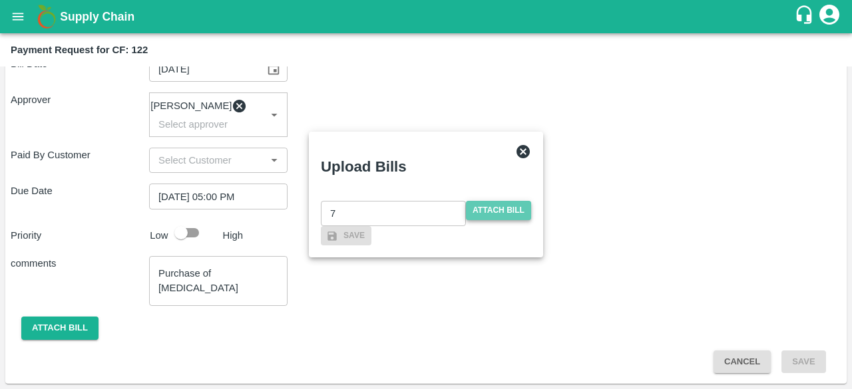
click at [499, 201] on span "Attach bill" at bounding box center [498, 210] width 65 height 19
click at [0, 0] on input "Attach bill" at bounding box center [0, 0] width 0 height 0
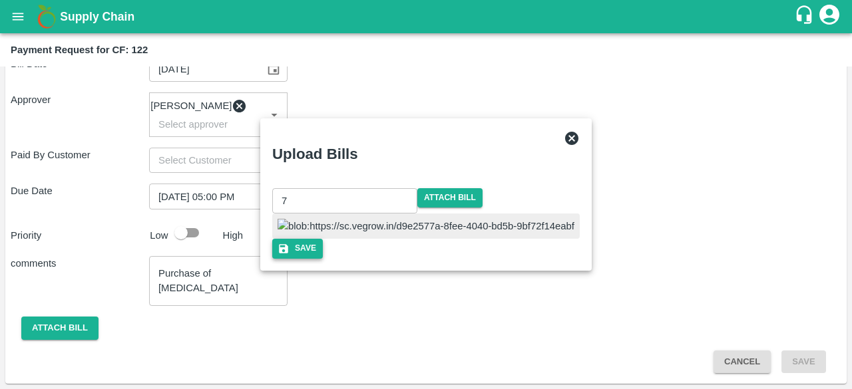
click at [290, 255] on icon "button" at bounding box center [284, 249] width 12 height 12
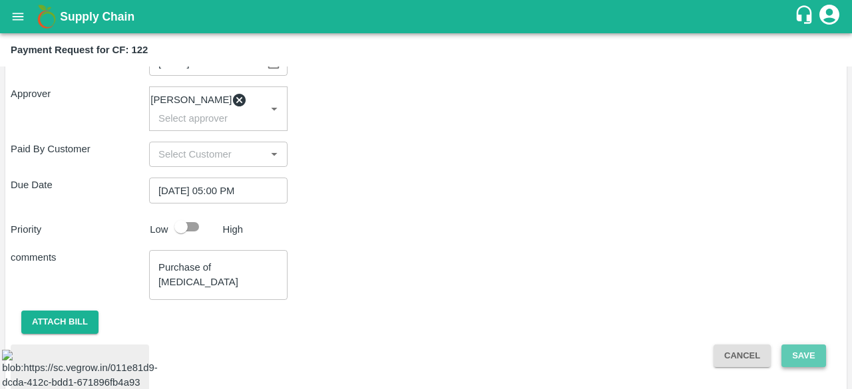
click at [807, 361] on button "Save" at bounding box center [803, 356] width 44 height 23
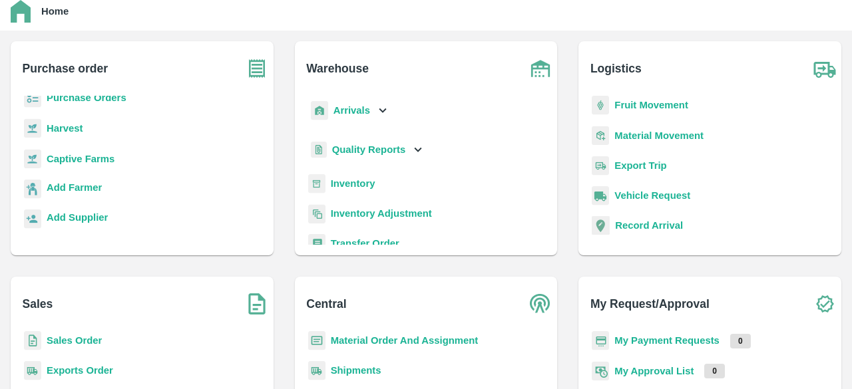
scroll to position [40, 0]
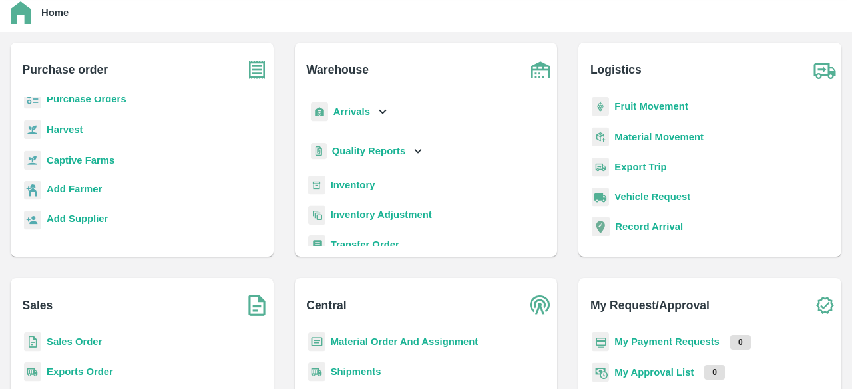
click at [87, 158] on b "Captive Farms" at bounding box center [81, 160] width 68 height 11
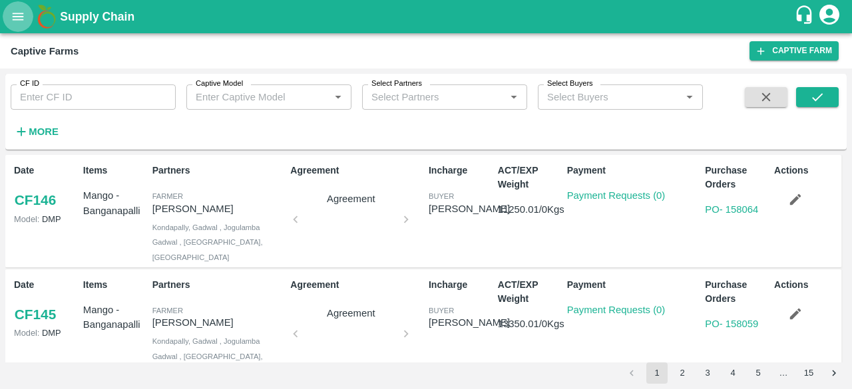
click at [5, 15] on button "open drawer" at bounding box center [18, 16] width 31 height 31
